Goal: Task Accomplishment & Management: Manage account settings

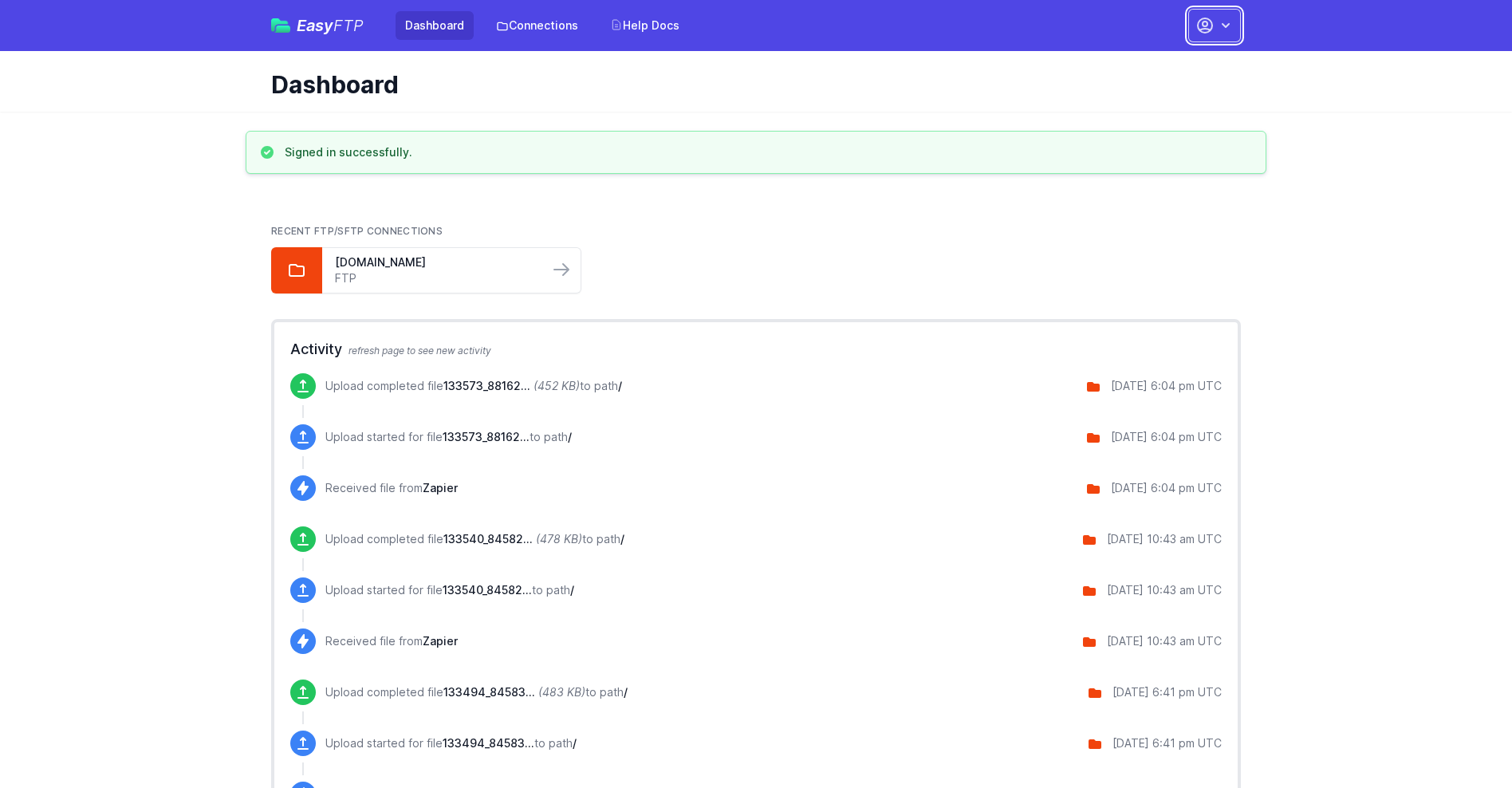
click at [1215, 25] on button "button" at bounding box center [1214, 25] width 53 height 33
click at [1165, 66] on link "Account Settings" at bounding box center [1164, 66] width 153 height 29
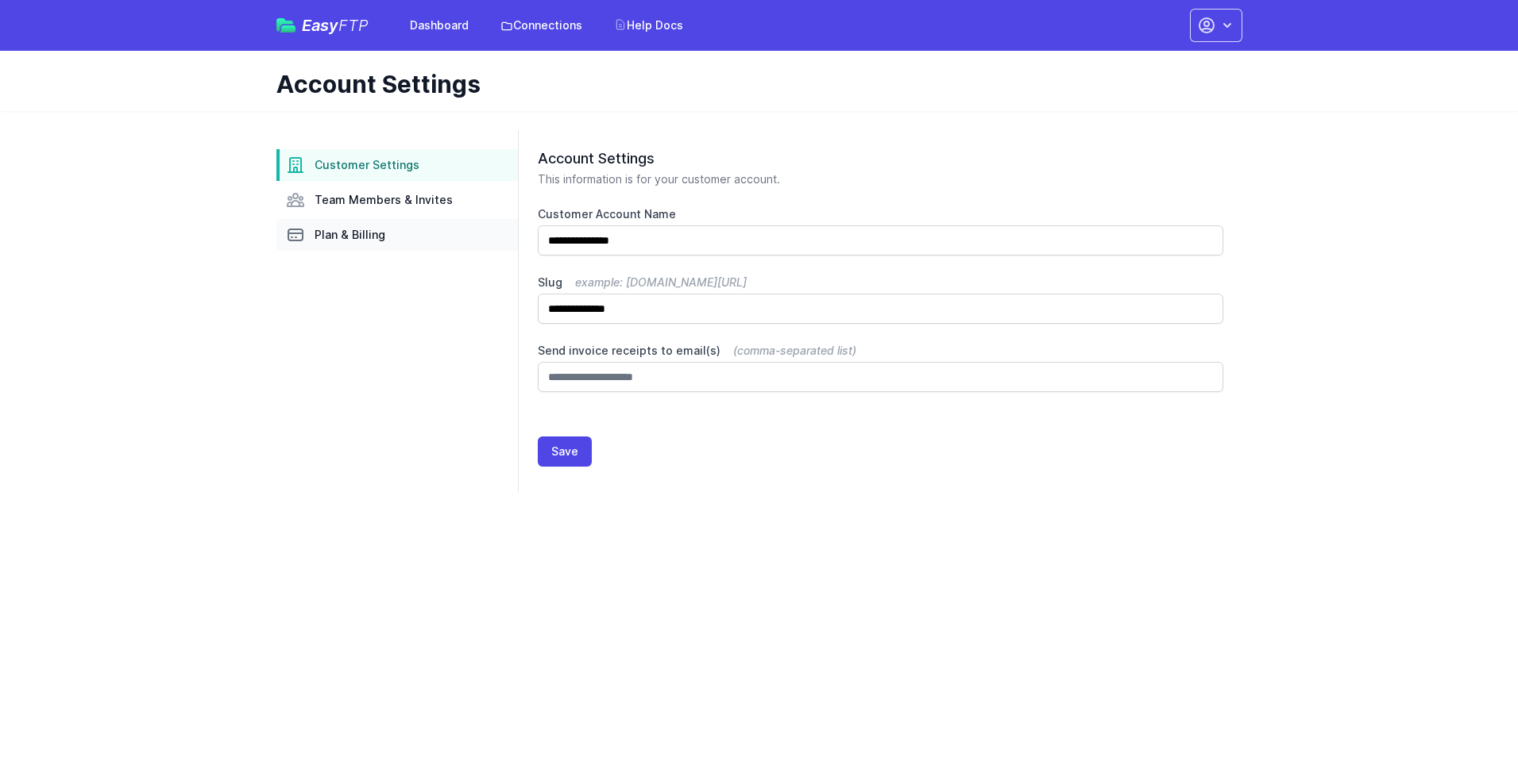
click at [397, 235] on link "Plan & Billing" at bounding box center [397, 235] width 241 height 31
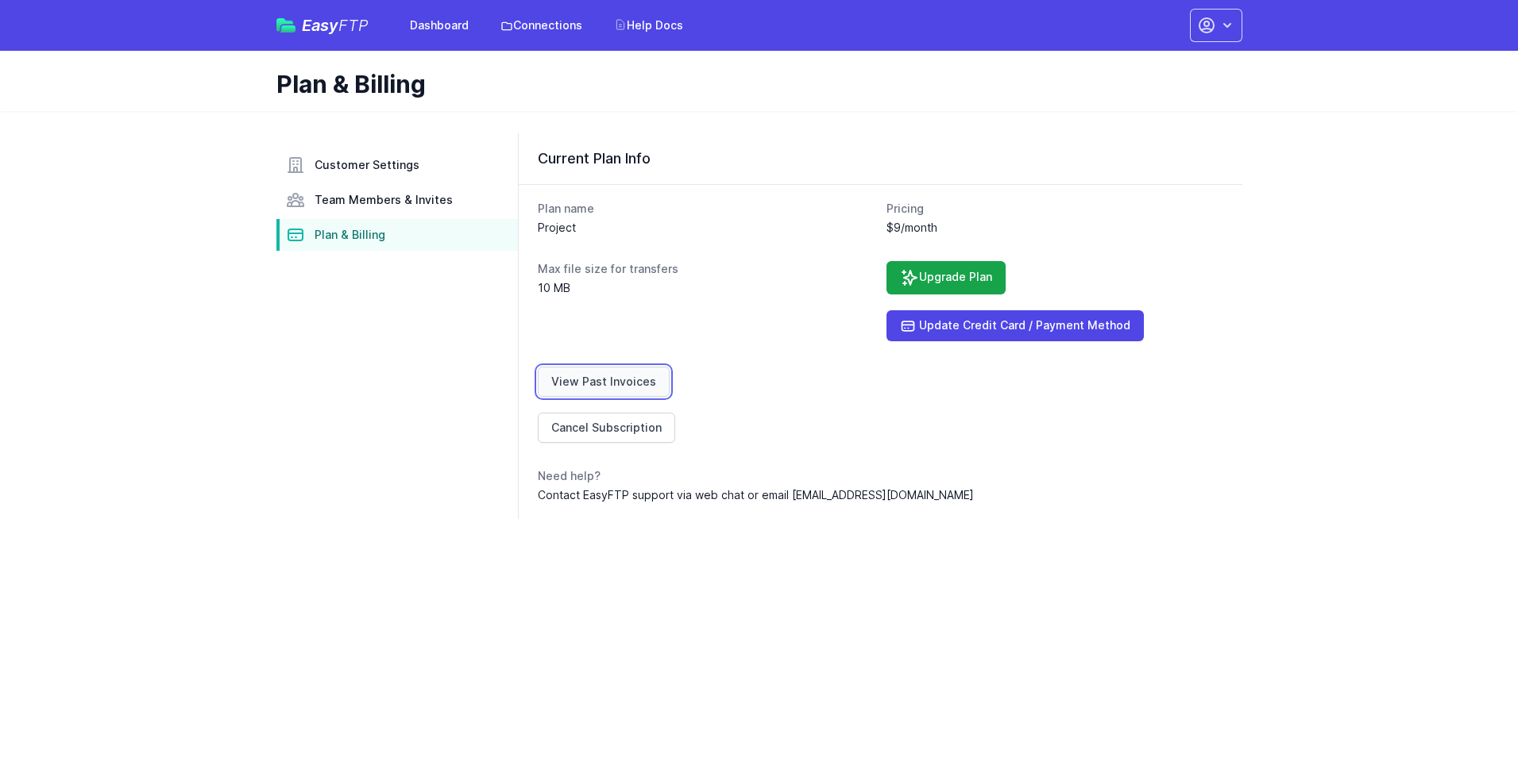
click at [600, 382] on link "View Past Invoices" at bounding box center [603, 382] width 132 height 31
